Goal: Transaction & Acquisition: Purchase product/service

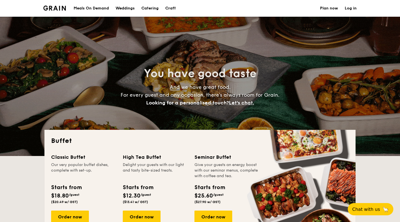
select select
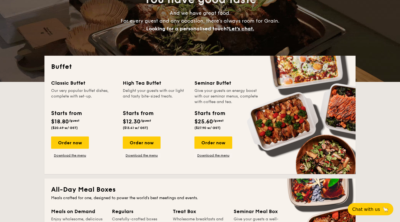
scroll to position [74, 0]
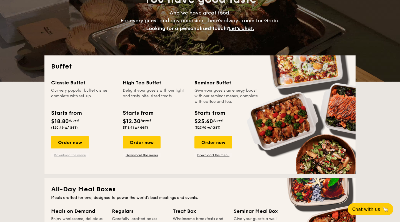
click at [85, 155] on link "Download the menu" at bounding box center [70, 155] width 38 height 4
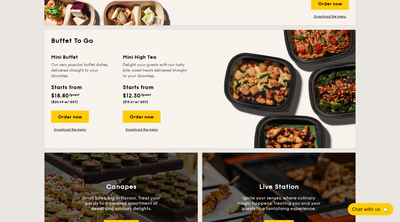
scroll to position [347, 0]
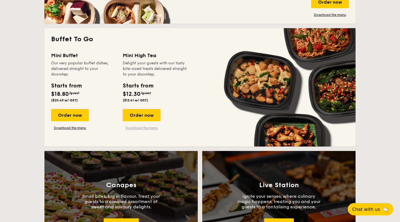
click at [149, 127] on link "Download the menu" at bounding box center [142, 127] width 38 height 4
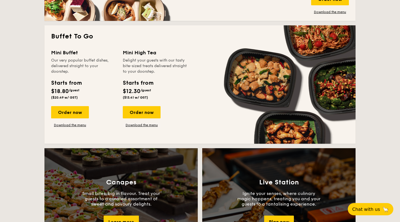
scroll to position [318, 0]
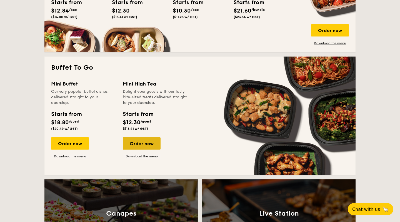
click at [157, 146] on div "Order now" at bounding box center [142, 143] width 38 height 12
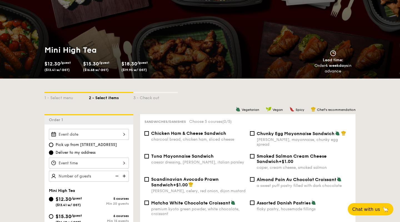
scroll to position [37, 0]
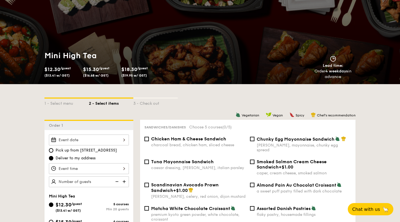
click at [122, 141] on div at bounding box center [89, 139] width 80 height 11
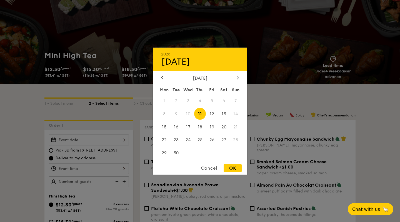
click at [240, 76] on div at bounding box center [238, 77] width 5 height 5
click at [164, 139] on span "20" at bounding box center [165, 140] width 12 height 12
click at [266, 89] on div at bounding box center [200, 111] width 400 height 222
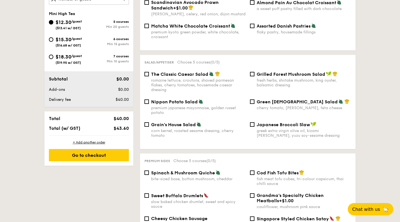
scroll to position [228, 0]
